Goal: Task Accomplishment & Management: Manage account settings

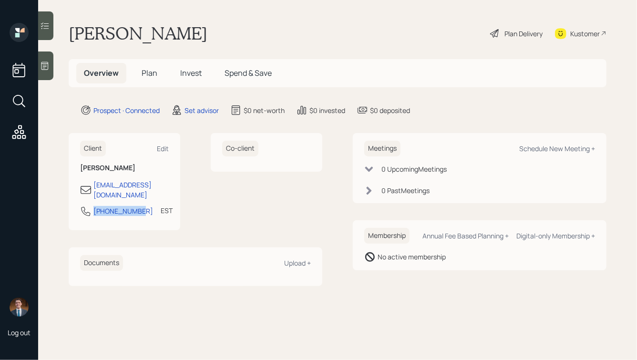
drag, startPoint x: 138, startPoint y: 205, endPoint x: 86, endPoint y: 205, distance: 52.5
click at [86, 206] on div "[PHONE_NUMBER] EST Currently 10:22 AM" at bounding box center [124, 214] width 89 height 17
copy div "[PHONE_NUMBER]"
click at [550, 150] on div "Schedule New Meeting +" at bounding box center [558, 148] width 76 height 9
select select "round-[PERSON_NAME]"
